Goal: Task Accomplishment & Management: Complete application form

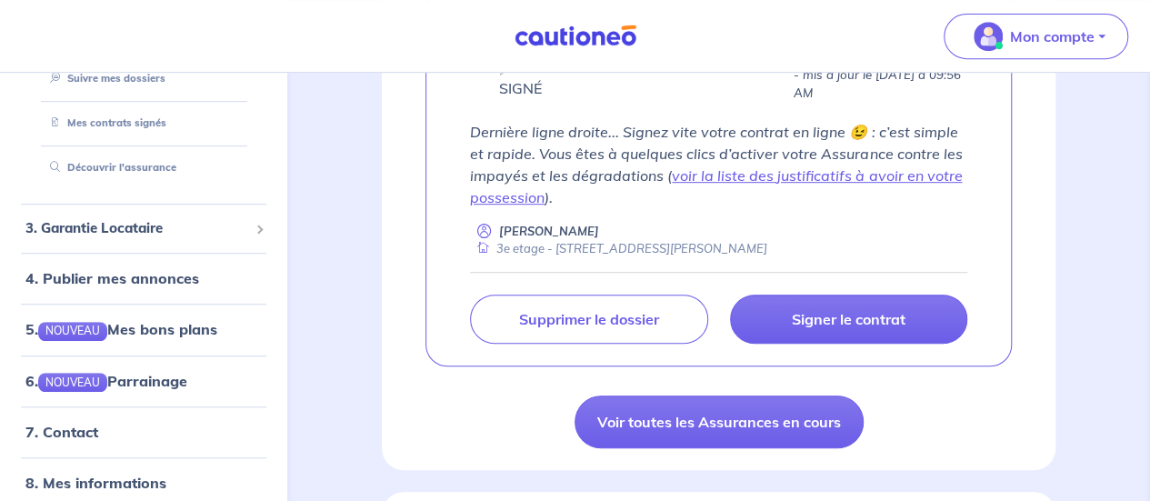
scroll to position [332, 0]
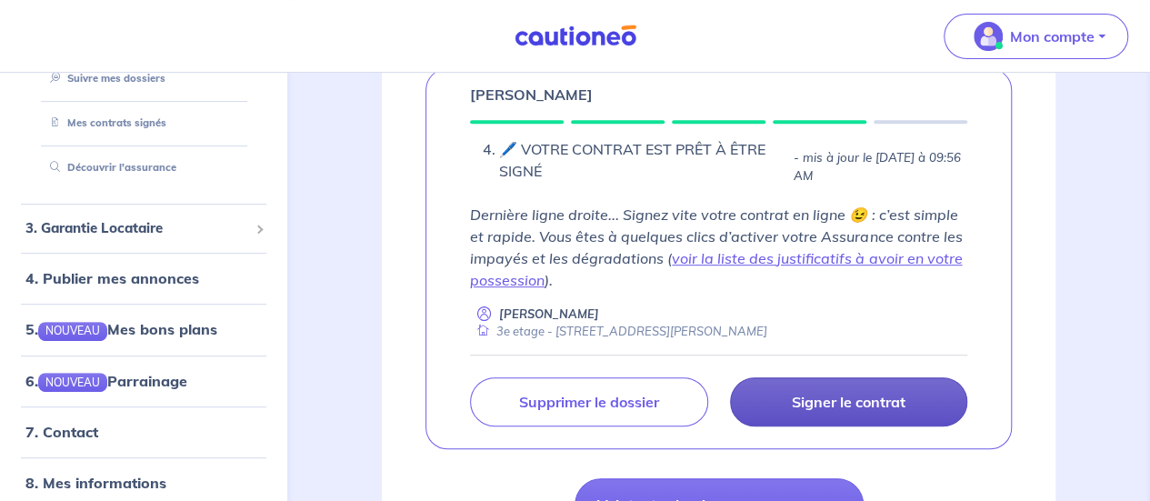
click at [805, 421] on link "Signer le contrat" at bounding box center [848, 401] width 237 height 49
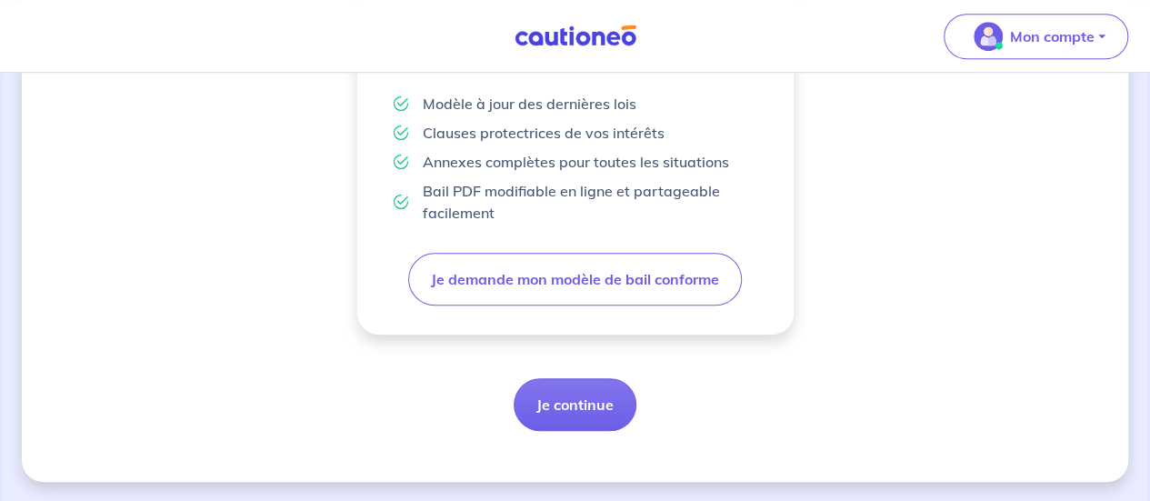
scroll to position [642, 0]
click at [587, 397] on button "Je continue" at bounding box center [575, 404] width 123 height 53
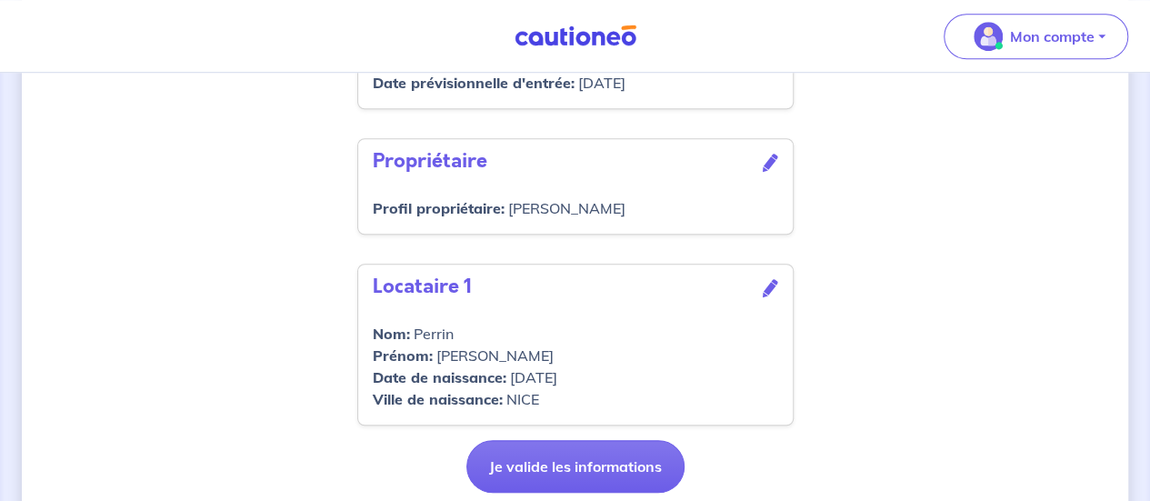
scroll to position [755, 0]
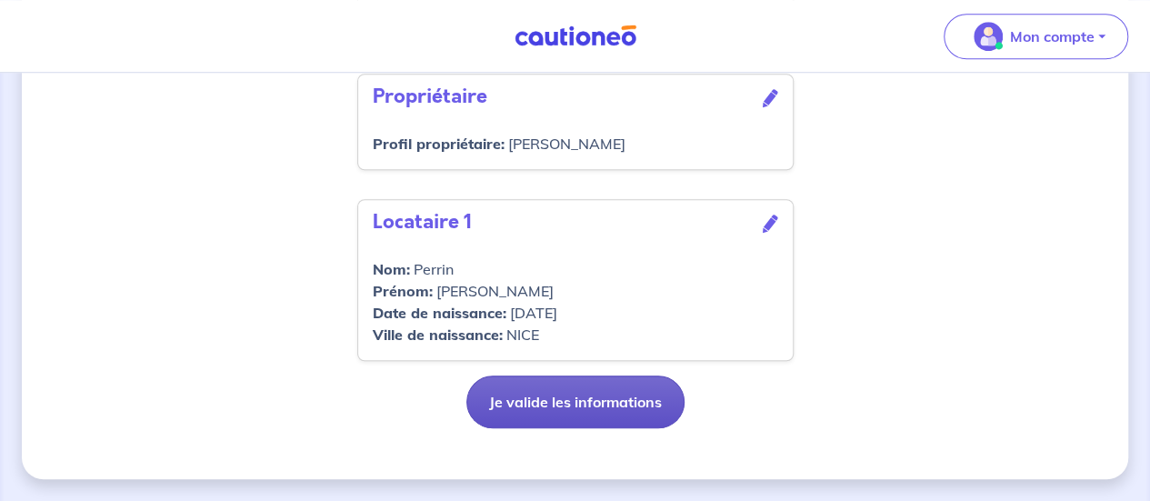
click at [612, 399] on button "Je valide les informations" at bounding box center [575, 402] width 218 height 53
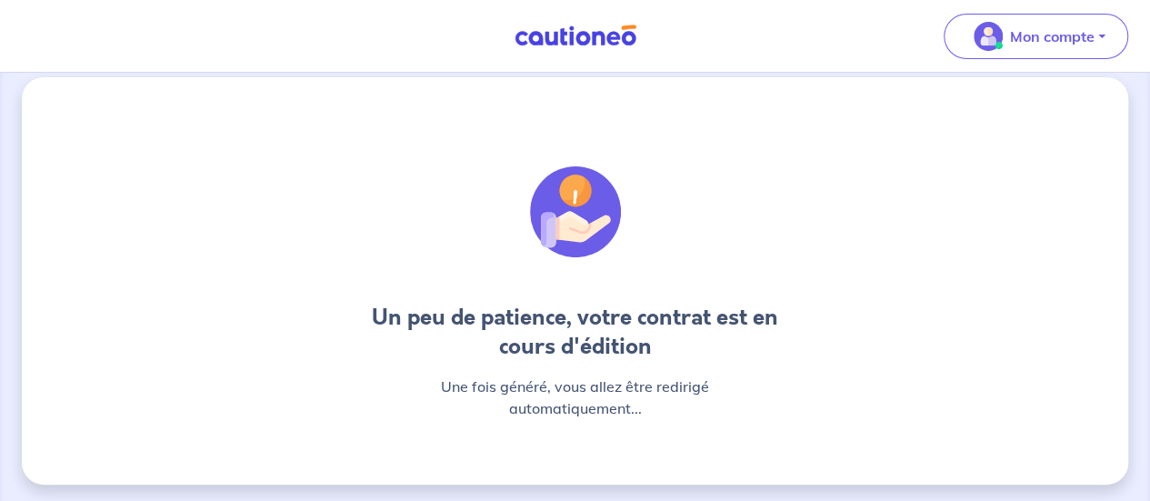
scroll to position [22, 0]
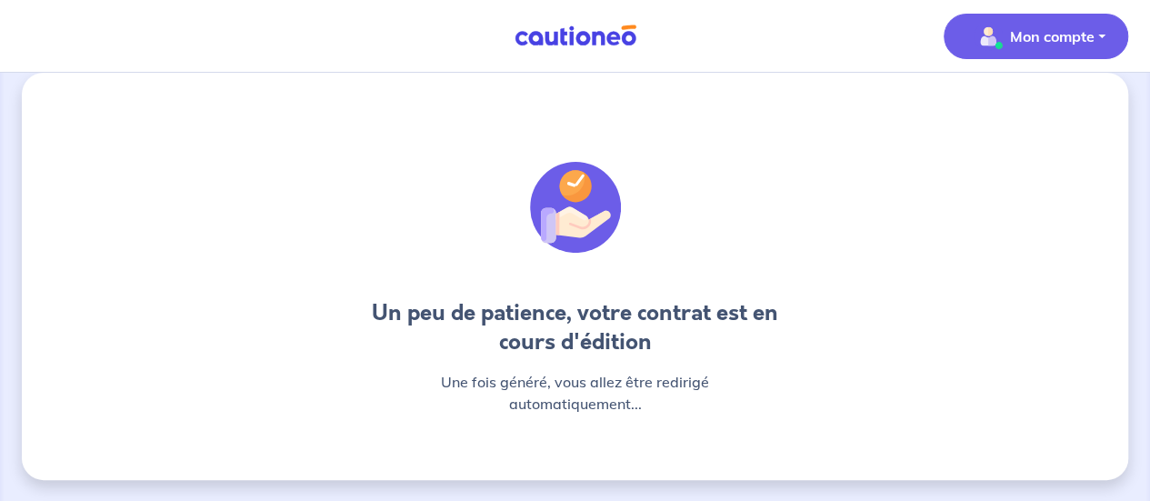
click at [1102, 17] on button "Mon compte" at bounding box center [1036, 36] width 185 height 45
click at [1003, 124] on link "Mes informations" at bounding box center [1018, 112] width 146 height 29
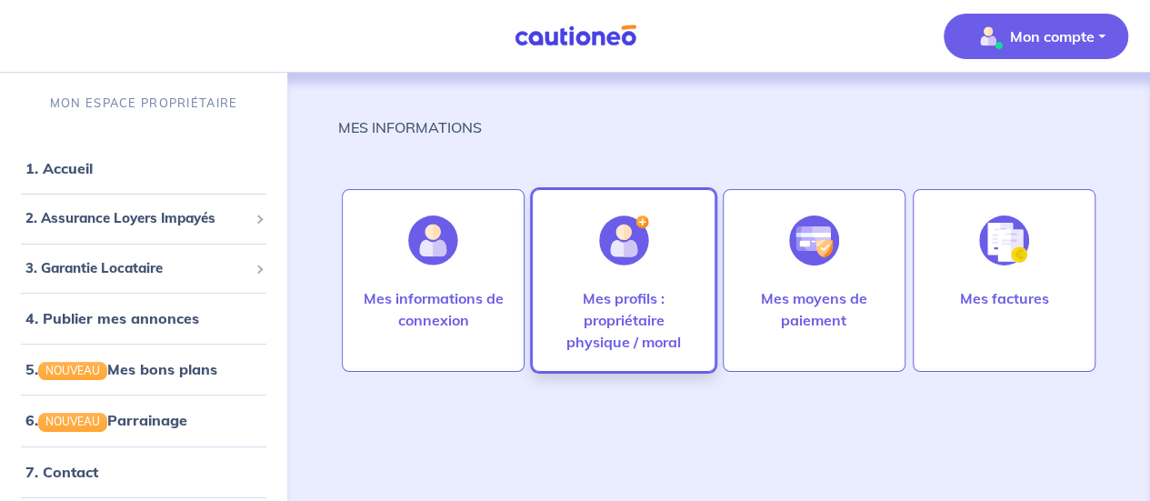
click at [636, 296] on p "Mes profils : propriétaire physique / moral" at bounding box center [623, 319] width 145 height 65
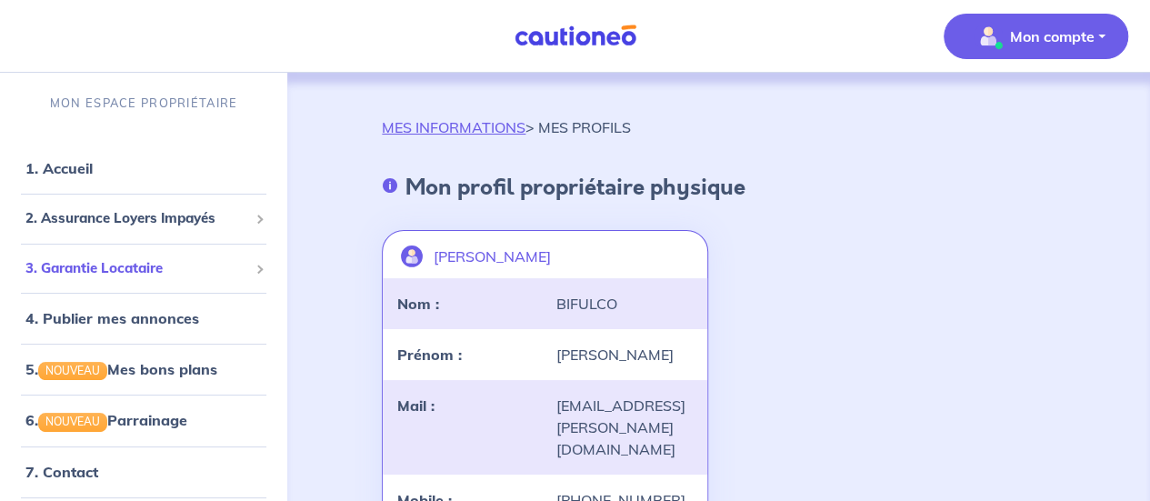
click at [162, 270] on span "3. Garantie Locataire" at bounding box center [136, 268] width 223 height 21
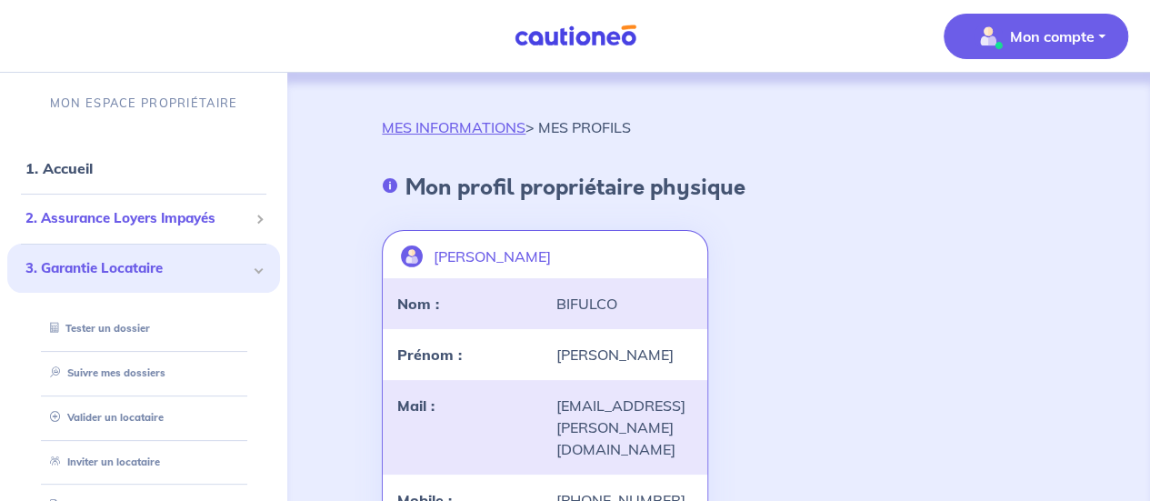
click at [168, 226] on span "2. Assurance Loyers Impayés" at bounding box center [136, 218] width 223 height 21
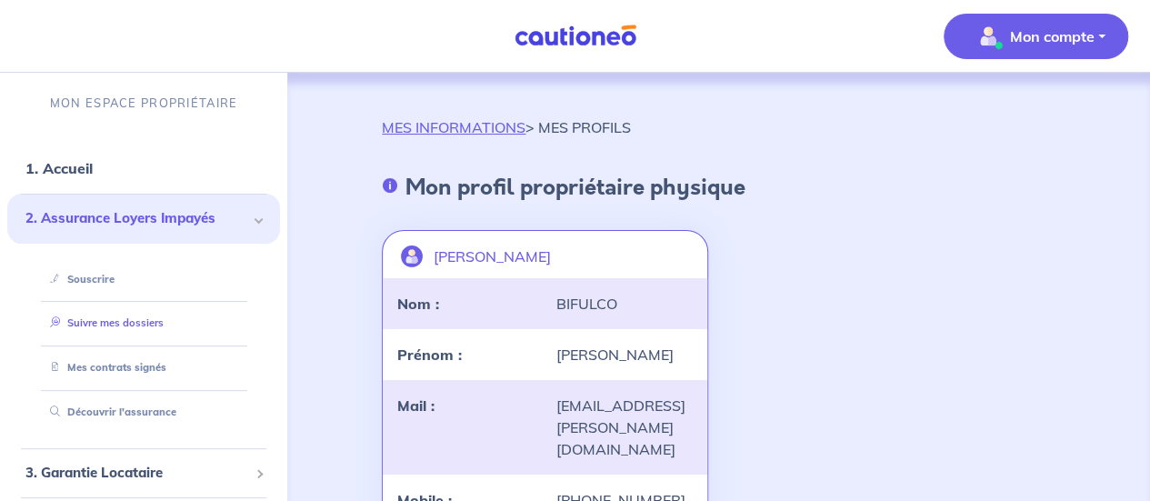
click at [135, 317] on link "Suivre mes dossiers" at bounding box center [103, 322] width 121 height 13
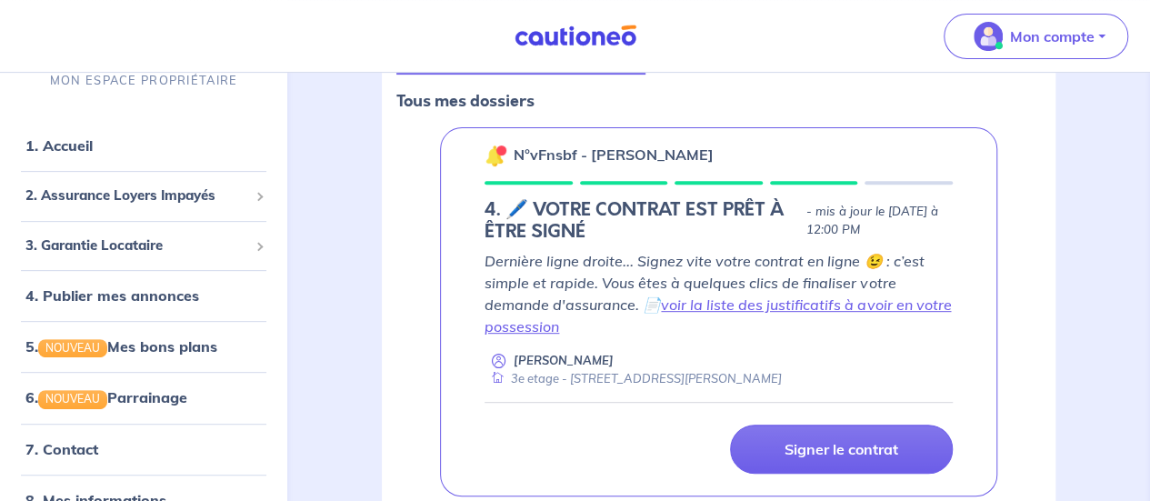
scroll to position [382, 0]
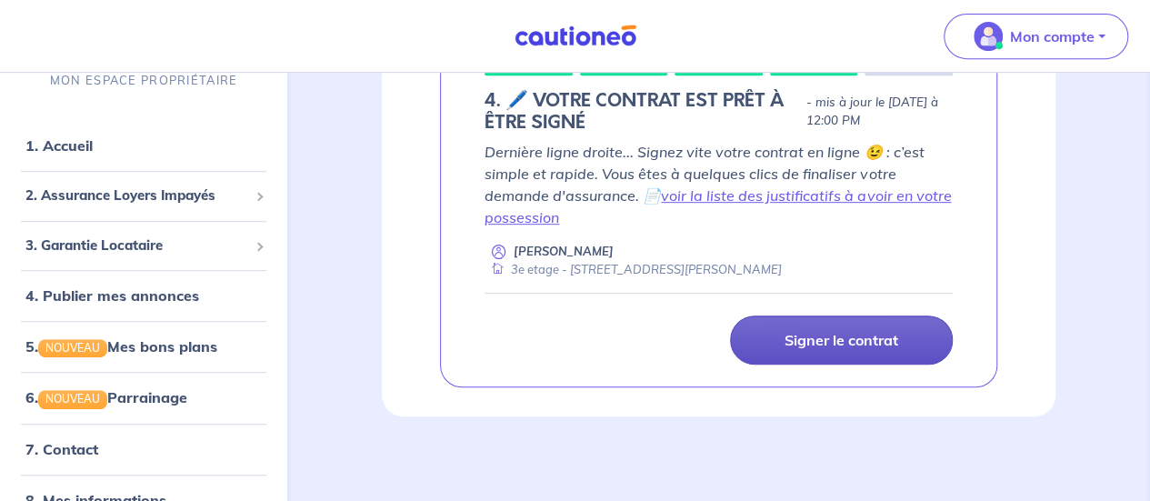
click at [858, 336] on p "Signer le contrat" at bounding box center [842, 340] width 114 height 18
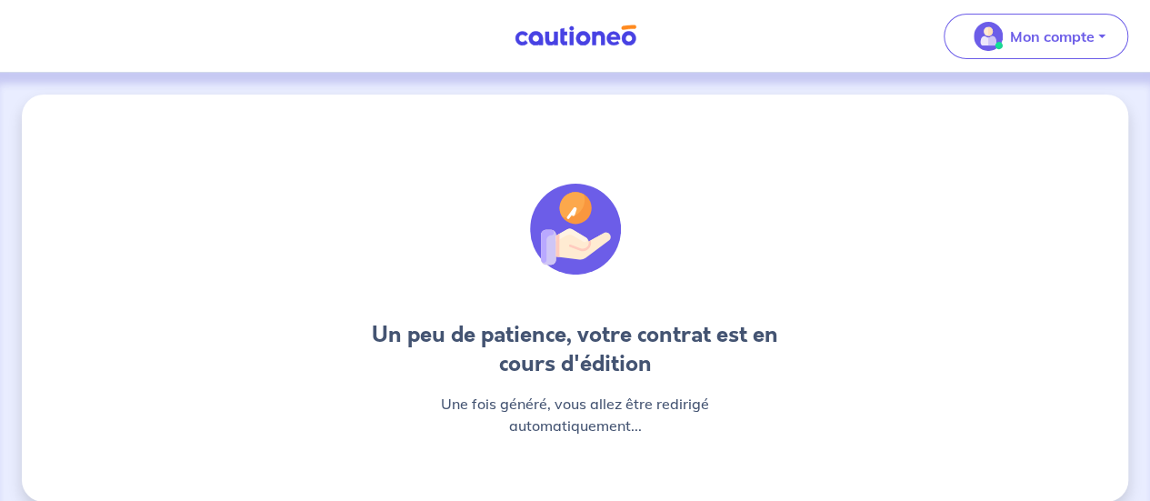
scroll to position [22, 0]
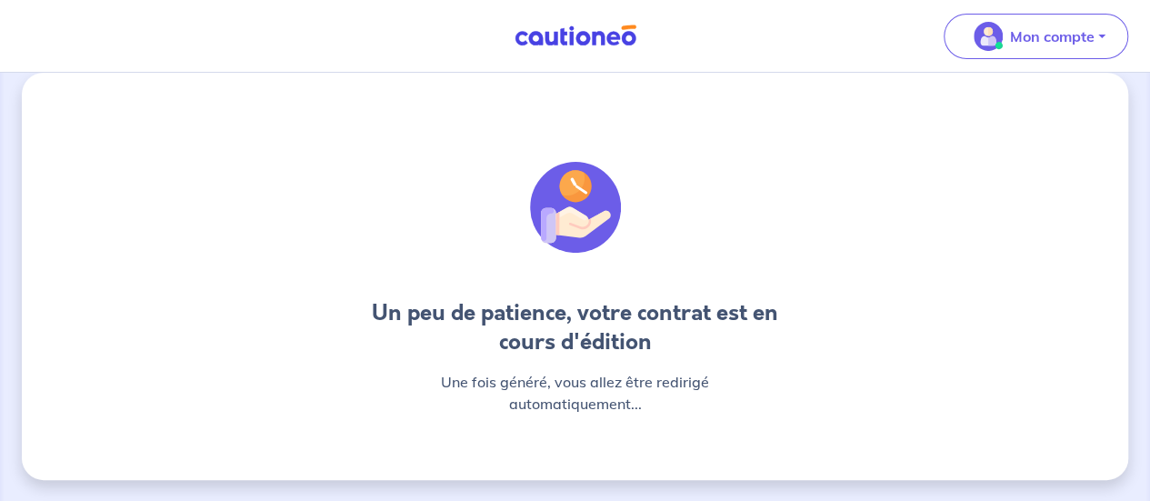
click at [590, 374] on p "Une fois généré, vous allez être redirigé automatiquement..." at bounding box center [575, 393] width 436 height 44
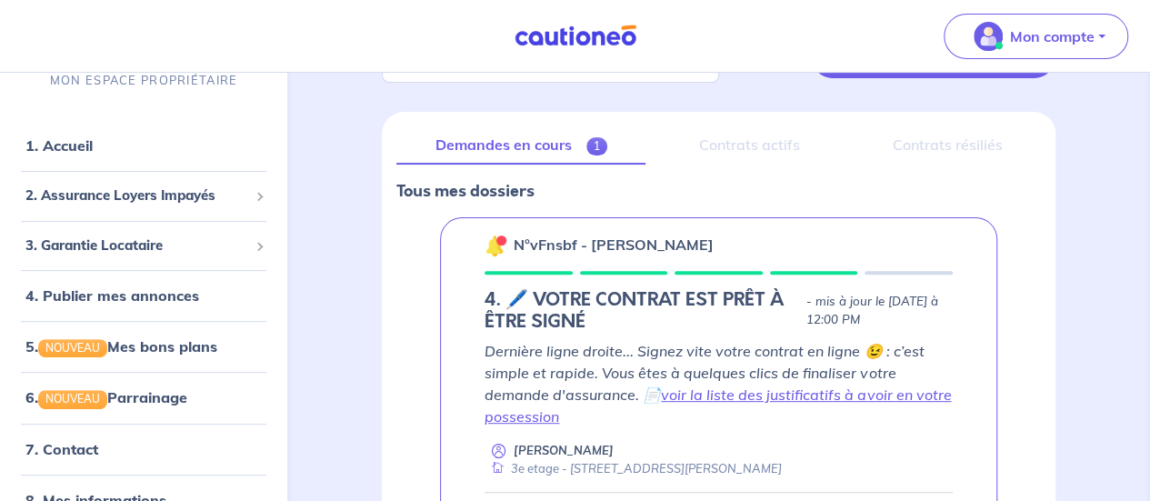
scroll to position [273, 0]
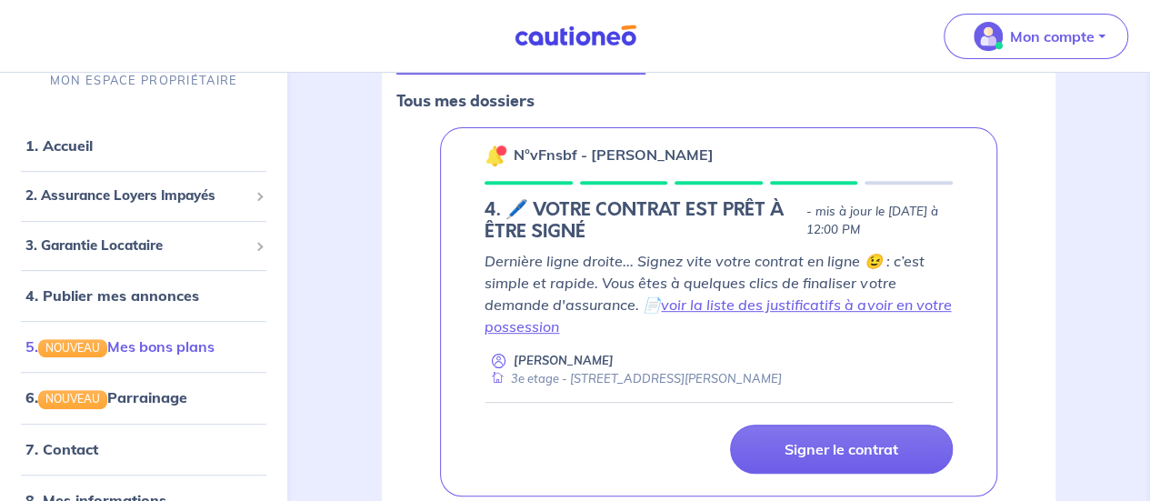
click at [209, 353] on link "5. NOUVEAU Mes bons plans" at bounding box center [119, 346] width 189 height 18
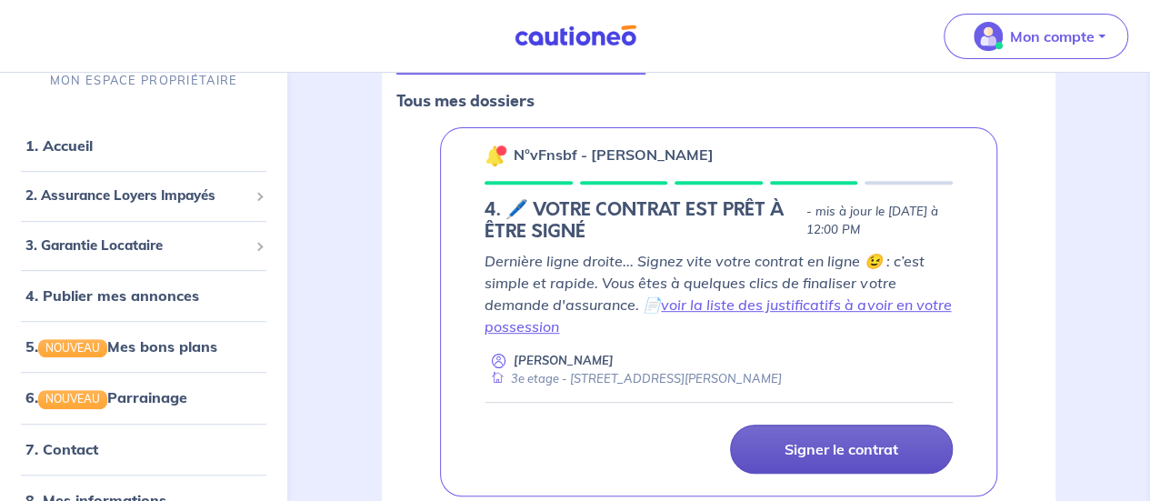
click at [876, 437] on link "Signer le contrat" at bounding box center [841, 449] width 223 height 49
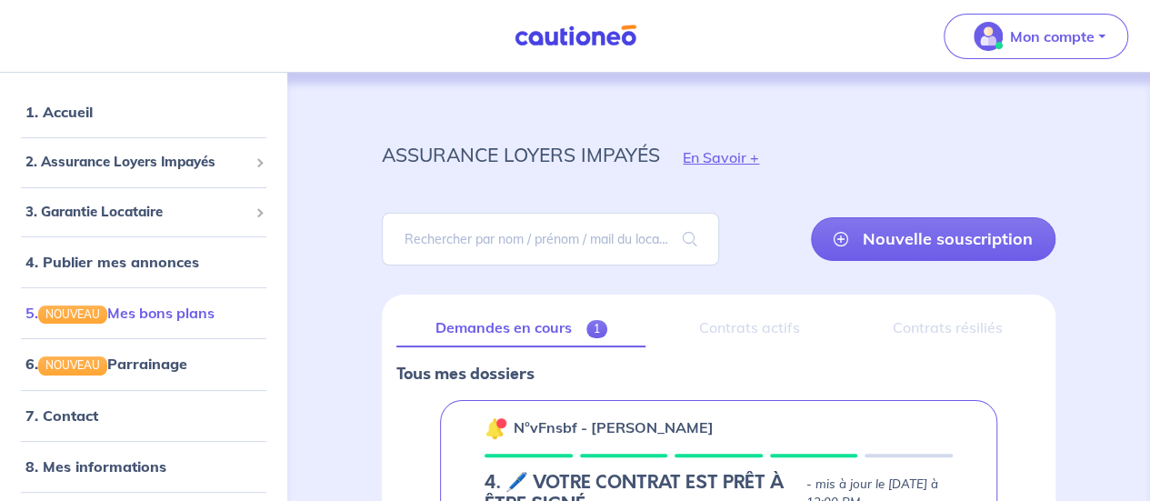
scroll to position [84, 0]
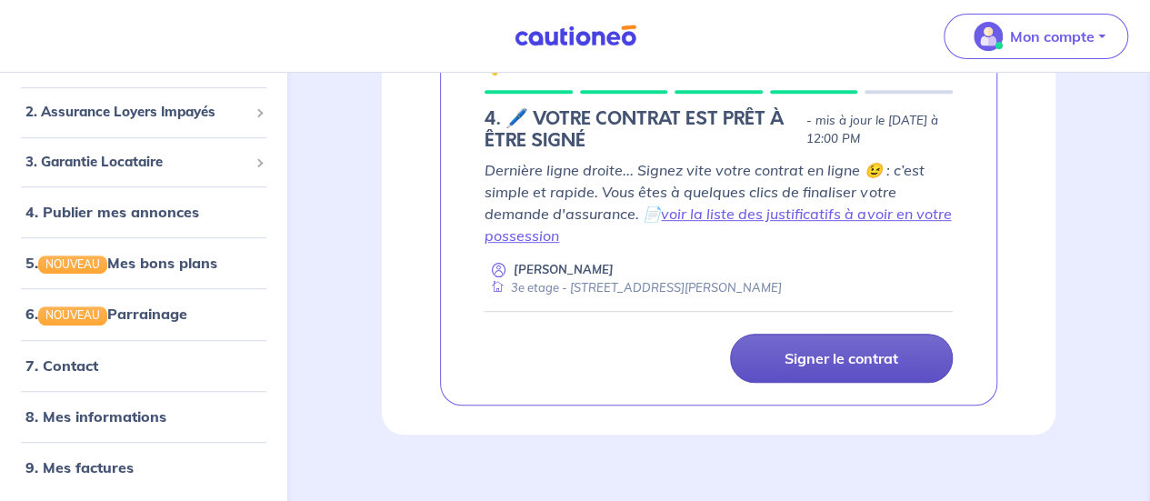
click at [802, 367] on link "Signer le contrat" at bounding box center [841, 358] width 223 height 49
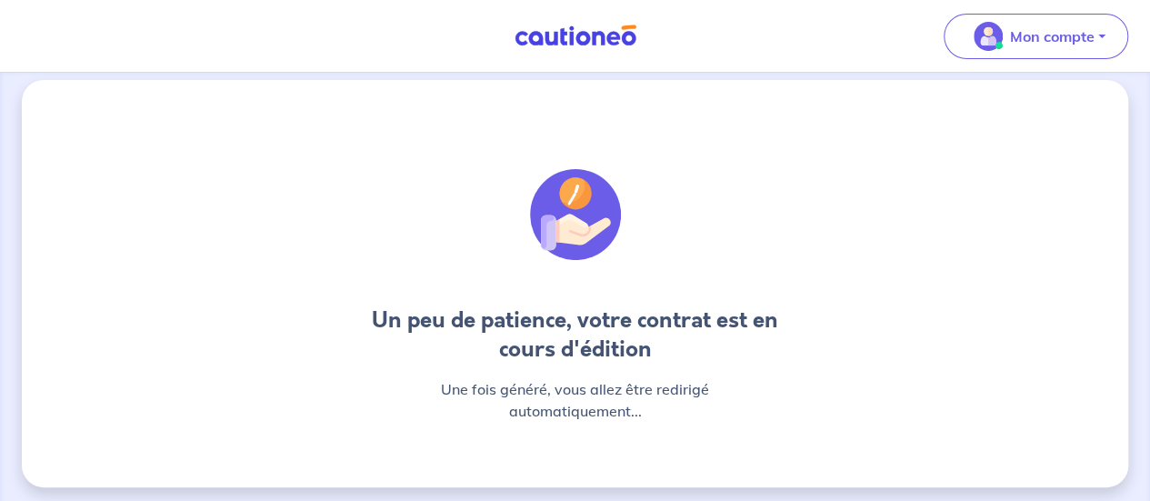
scroll to position [22, 0]
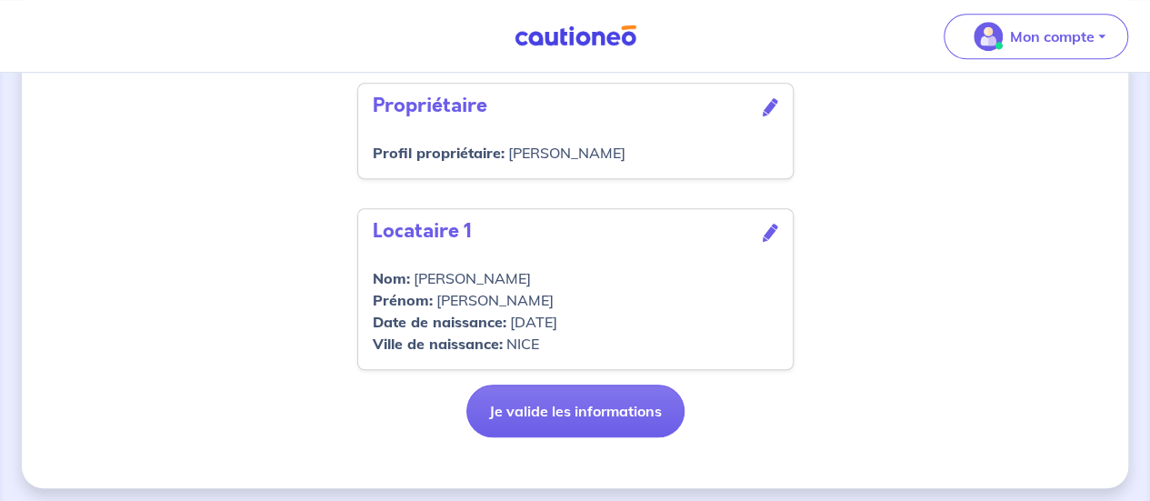
scroll to position [755, 0]
